Goal: Find specific page/section: Find specific page/section

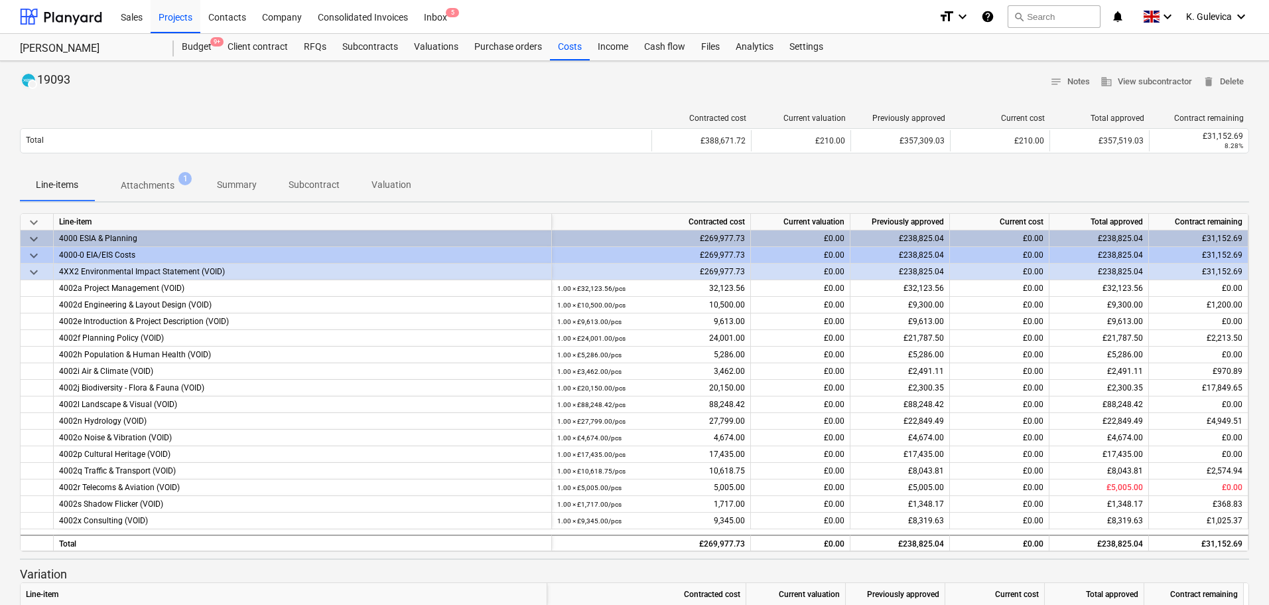
click at [246, 190] on p "Summary" at bounding box center [237, 185] width 40 height 14
